Goal: Task Accomplishment & Management: Use online tool/utility

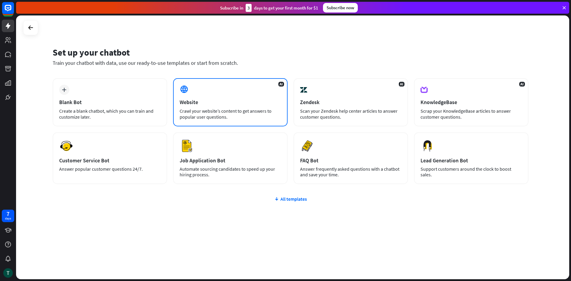
click at [202, 95] on div "AI Website Crawl your website’s content to get answers to popular user question…" at bounding box center [230, 102] width 114 height 48
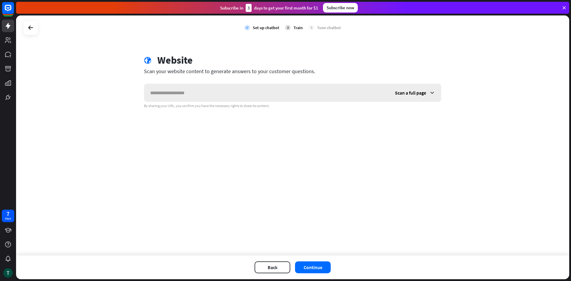
click at [202, 95] on input "text" at bounding box center [266, 93] width 245 height 18
click at [320, 262] on button "Continue" at bounding box center [313, 267] width 36 height 12
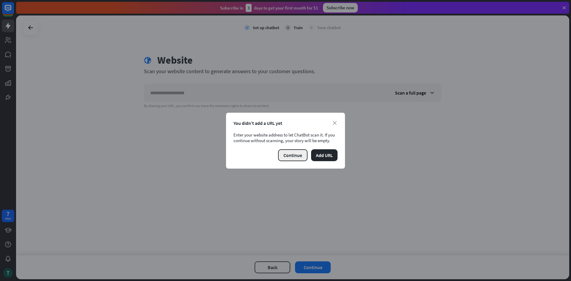
click at [292, 154] on button "Continue" at bounding box center [292, 155] width 29 height 12
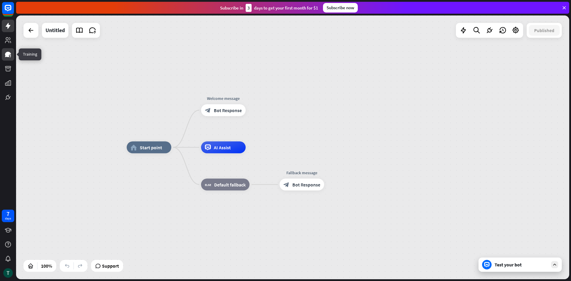
click at [8, 58] on link at bounding box center [8, 54] width 12 height 12
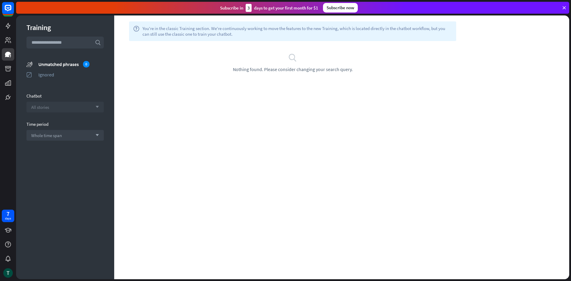
click at [49, 105] on span "All stories" at bounding box center [40, 107] width 18 height 6
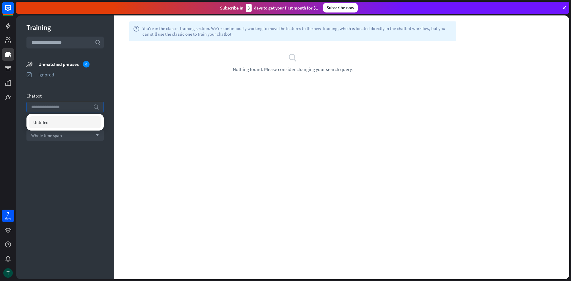
click at [49, 105] on input "search" at bounding box center [60, 107] width 59 height 10
click at [65, 90] on div "Training search unmatched_phrases Unmatched phrases 0 ignored Ignored Chatbot s…" at bounding box center [65, 147] width 98 height 264
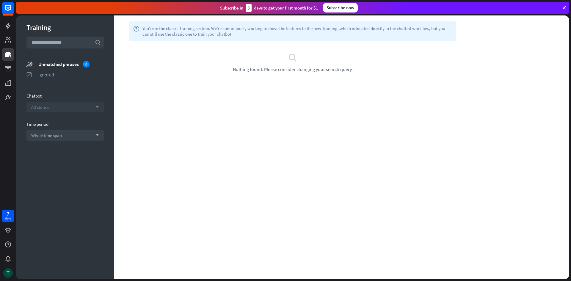
click at [293, 76] on div "search Nothing found. Please consider changing your search query." at bounding box center [292, 62] width 357 height 43
click at [52, 42] on input "text" at bounding box center [64, 43] width 77 height 12
drag, startPoint x: 349, startPoint y: 141, endPoint x: 486, endPoint y: 89, distance: 146.5
click at [486, 89] on div "help You're in the classic Training section. We're continuously working to move…" at bounding box center [341, 147] width 455 height 264
drag, startPoint x: 486, startPoint y: 89, endPoint x: 386, endPoint y: 106, distance: 101.0
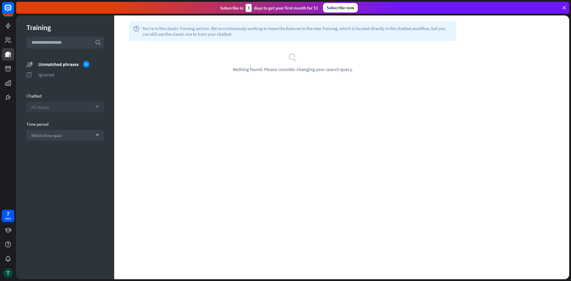
click at [486, 89] on div "help You're in the classic Training section. We're continuously working to move…" at bounding box center [341, 147] width 455 height 264
click at [5, 230] on icon at bounding box center [7, 230] width 7 height 7
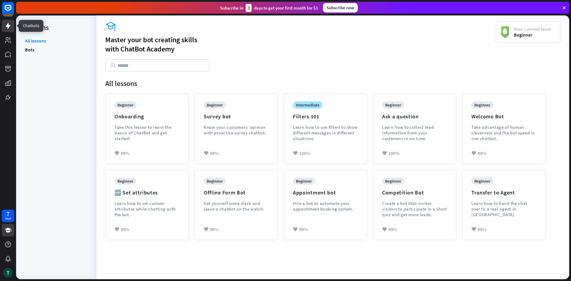
click at [9, 27] on icon at bounding box center [8, 26] width 5 height 6
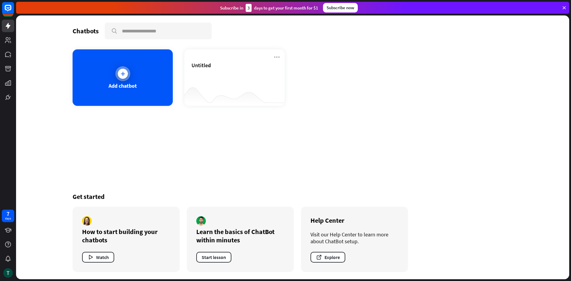
click at [127, 79] on div at bounding box center [122, 73] width 15 height 15
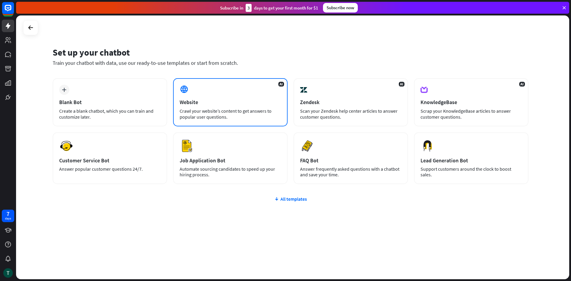
click at [218, 109] on div "Crawl your website’s content to get answers to popular user questions." at bounding box center [230, 114] width 101 height 12
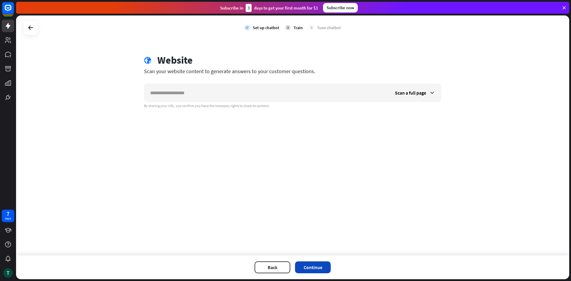
click at [299, 272] on button "Continue" at bounding box center [313, 267] width 36 height 12
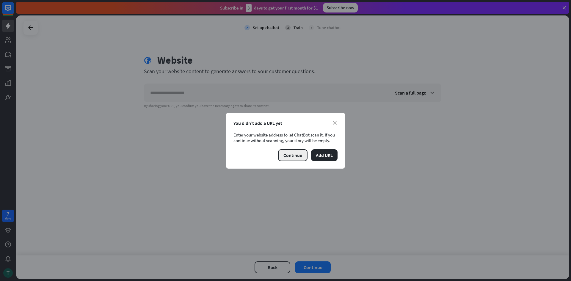
click at [296, 156] on button "Continue" at bounding box center [292, 155] width 29 height 12
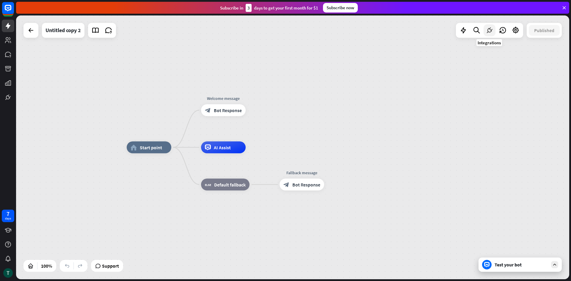
click at [486, 31] on icon at bounding box center [490, 30] width 8 height 8
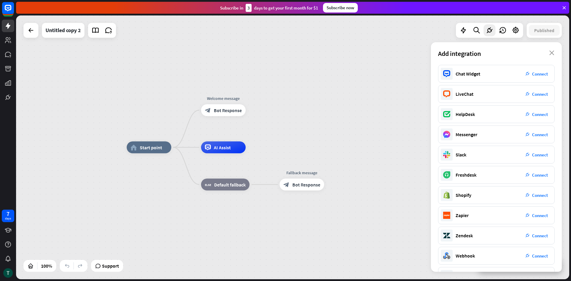
click at [393, 116] on div "home_2 Start point Welcome message block_bot_response Bot Response AI Assist bl…" at bounding box center [292, 147] width 553 height 264
click at [406, 95] on div "home_2 Start point Welcome message block_bot_response Bot Response AI Assist bl…" at bounding box center [292, 147] width 553 height 264
click at [551, 53] on icon "close" at bounding box center [551, 53] width 5 height 5
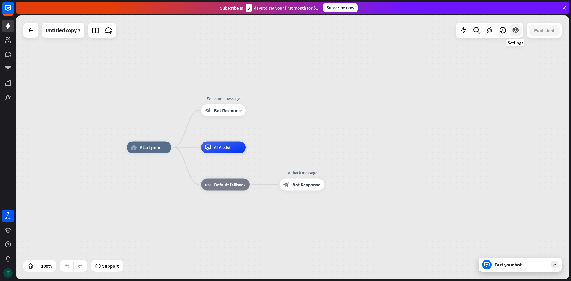
click at [517, 32] on icon at bounding box center [516, 30] width 8 height 8
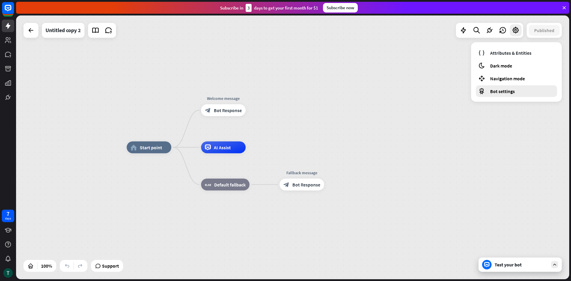
click at [508, 93] on span "Bot settings" at bounding box center [502, 91] width 25 height 6
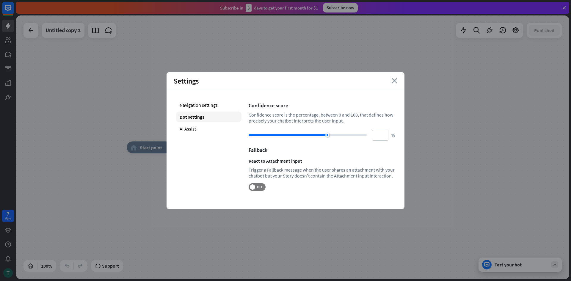
click at [396, 81] on icon "close" at bounding box center [395, 80] width 6 height 5
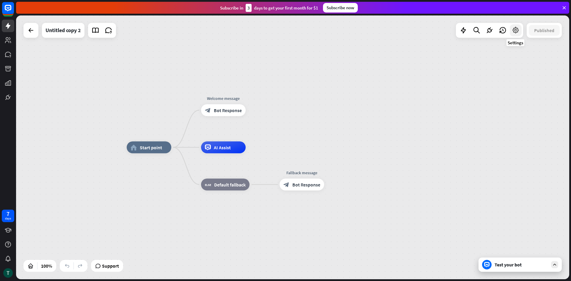
click at [515, 33] on icon at bounding box center [516, 30] width 8 height 8
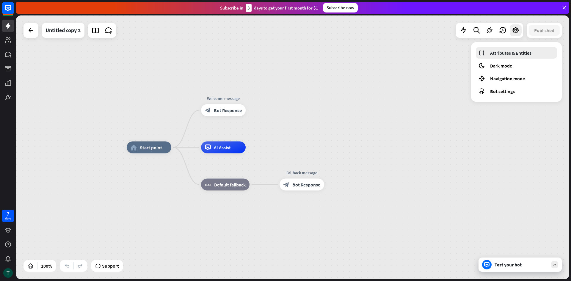
click at [499, 51] on span "Attributes & Entities" at bounding box center [510, 53] width 41 height 6
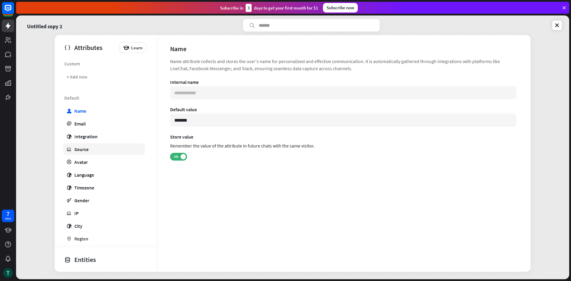
click at [105, 149] on link "ip Source" at bounding box center [104, 149] width 82 height 12
type input "**********"
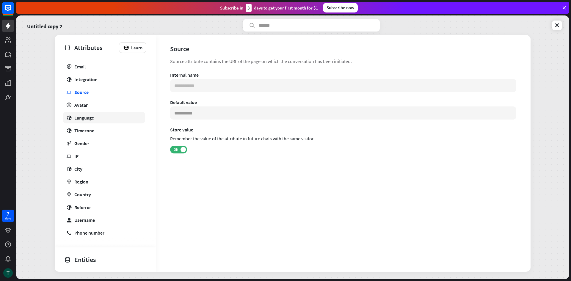
scroll to position [58, 0]
click at [92, 263] on div "Entities" at bounding box center [103, 260] width 79 height 10
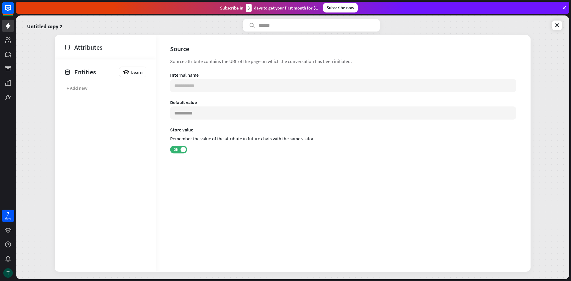
click at [80, 94] on div "+ Add new" at bounding box center [105, 92] width 101 height 21
click at [79, 90] on div "+ Add new" at bounding box center [77, 88] width 21 height 6
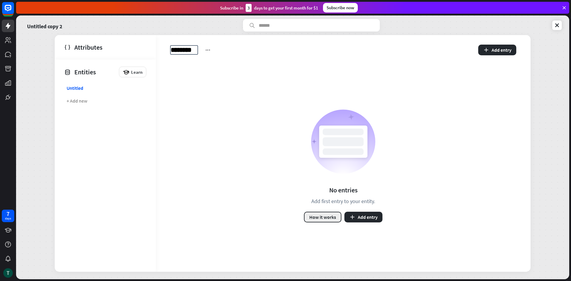
click at [310, 221] on button "How it works" at bounding box center [322, 217] width 37 height 11
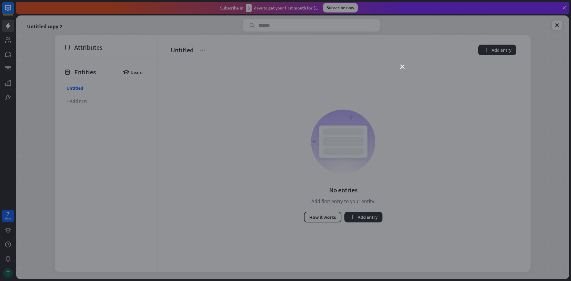
click at [404, 64] on div "close" at bounding box center [285, 140] width 571 height 281
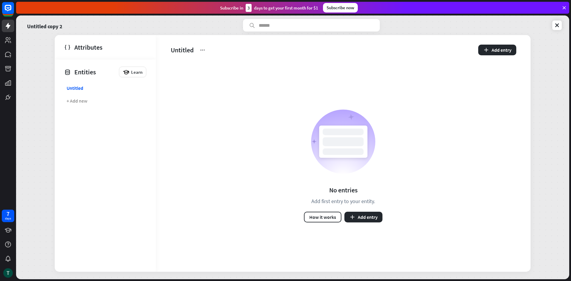
click at [465, 38] on div "Untitled Add entry" at bounding box center [343, 47] width 375 height 25
click at [553, 28] on link at bounding box center [557, 26] width 10 height 10
